Goal: Book appointment/travel/reservation

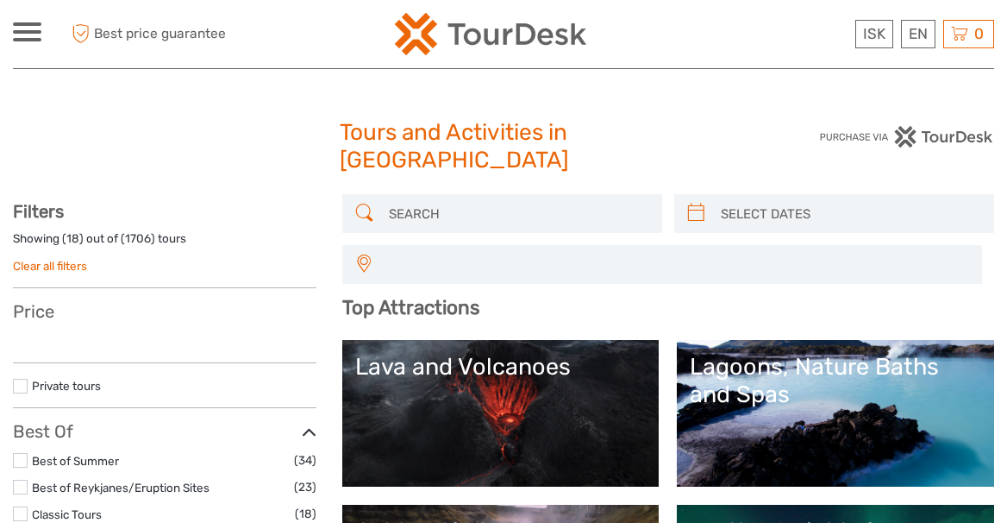
select select
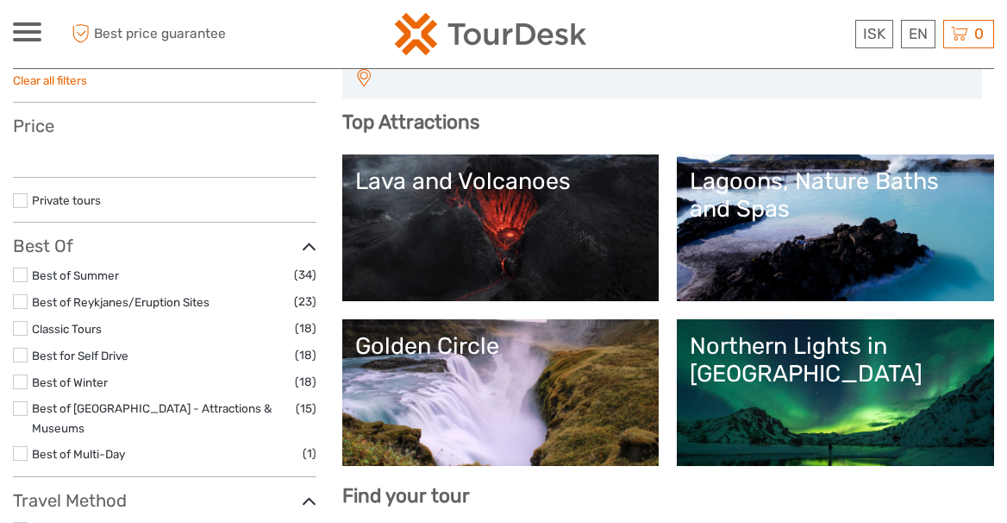
select select
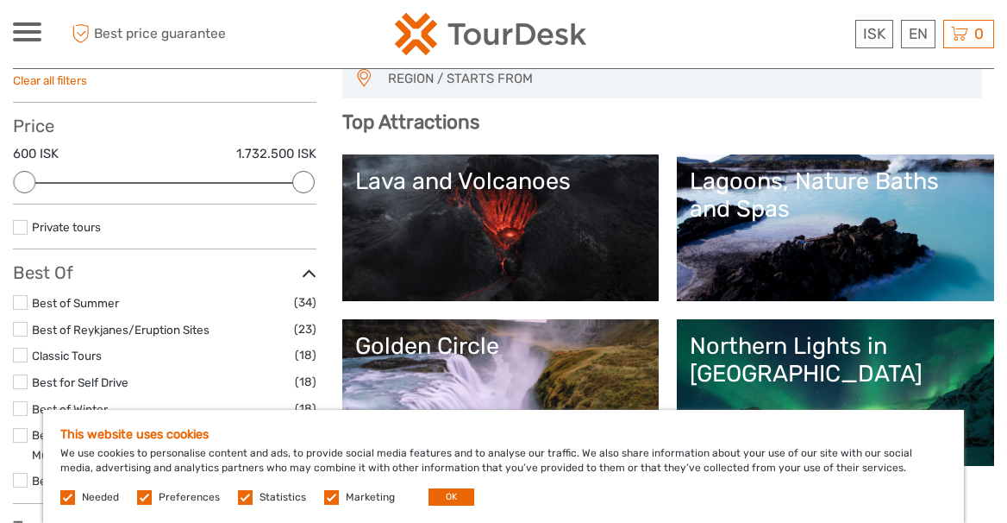
click at [144, 492] on label at bounding box center [144, 497] width 15 height 15
click at [0, 0] on input "checkbox" at bounding box center [0, 0] width 0 height 0
click at [66, 496] on label at bounding box center [67, 497] width 15 height 15
click at [242, 499] on label at bounding box center [245, 497] width 15 height 15
click at [0, 0] on input "checkbox" at bounding box center [0, 0] width 0 height 0
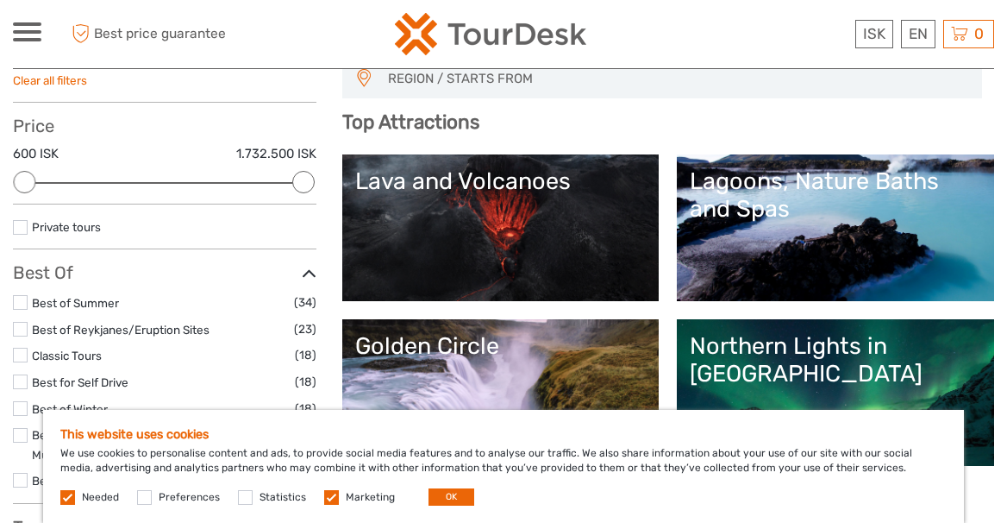
click at [329, 492] on label at bounding box center [331, 497] width 15 height 15
click at [0, 0] on input "checkbox" at bounding box center [0, 0] width 0 height 0
click at [442, 493] on button "OK" at bounding box center [452, 496] width 46 height 17
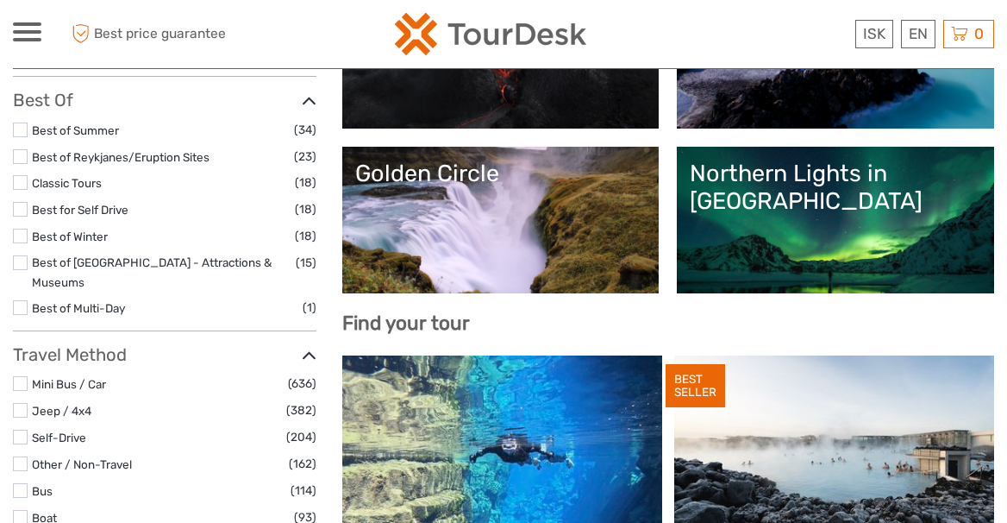
scroll to position [349, 0]
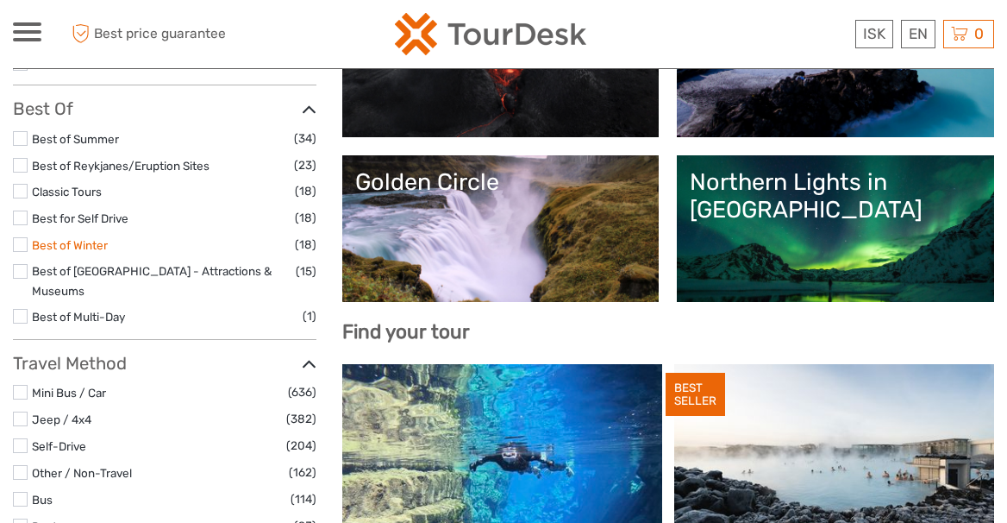
click at [70, 238] on link "Best of Winter" at bounding box center [70, 245] width 76 height 14
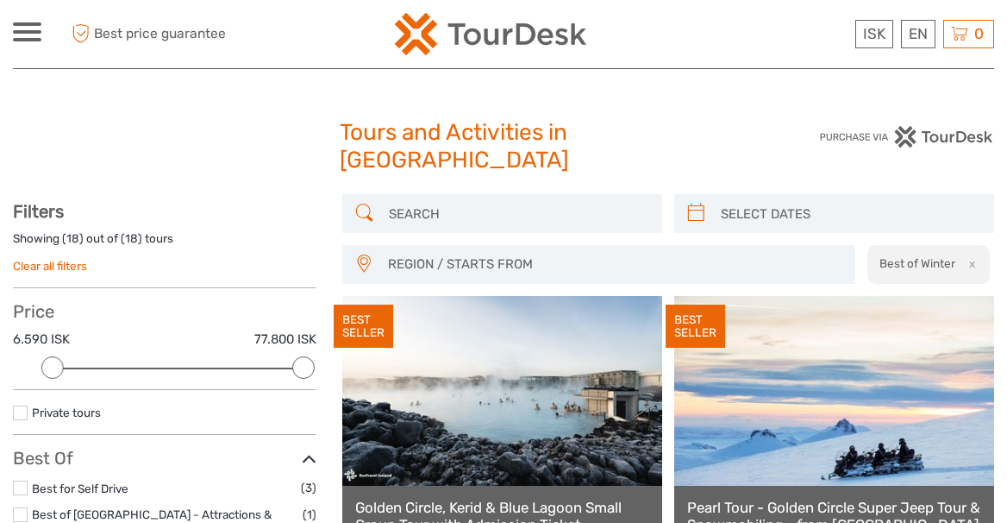
scroll to position [134, 0]
